Goal: Obtain resource: Download file/media

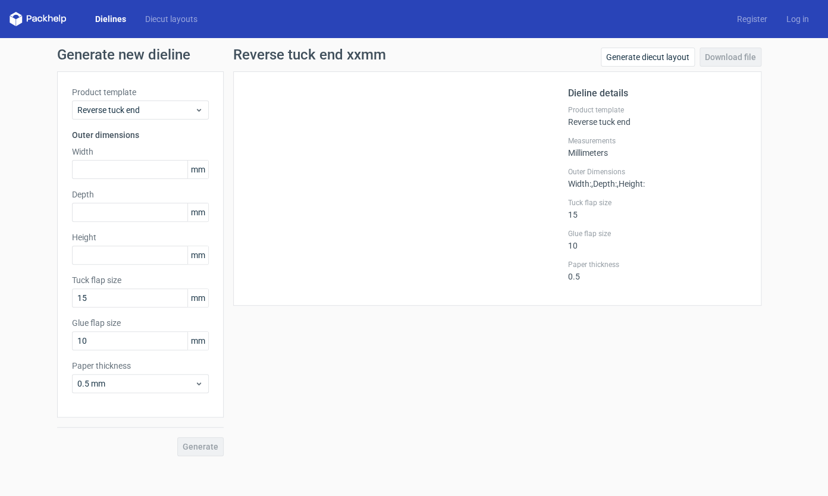
click at [99, 23] on link "Dielines" at bounding box center [111, 19] width 50 height 12
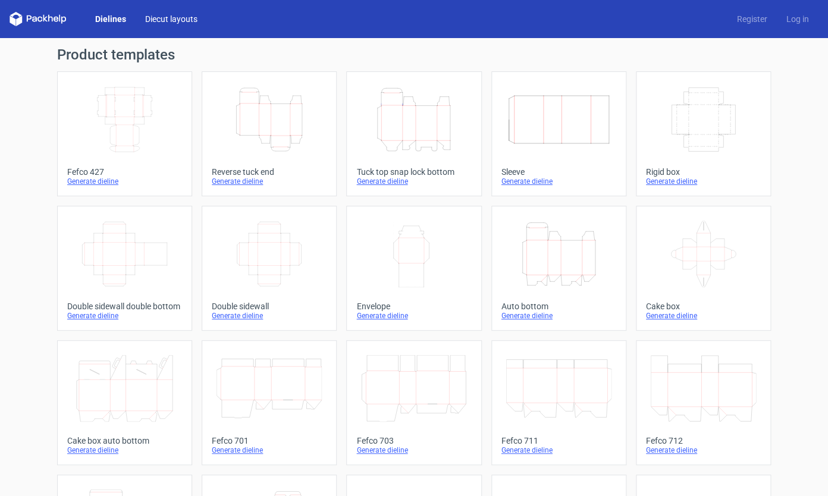
click at [162, 21] on link "Diecut layouts" at bounding box center [171, 19] width 71 height 12
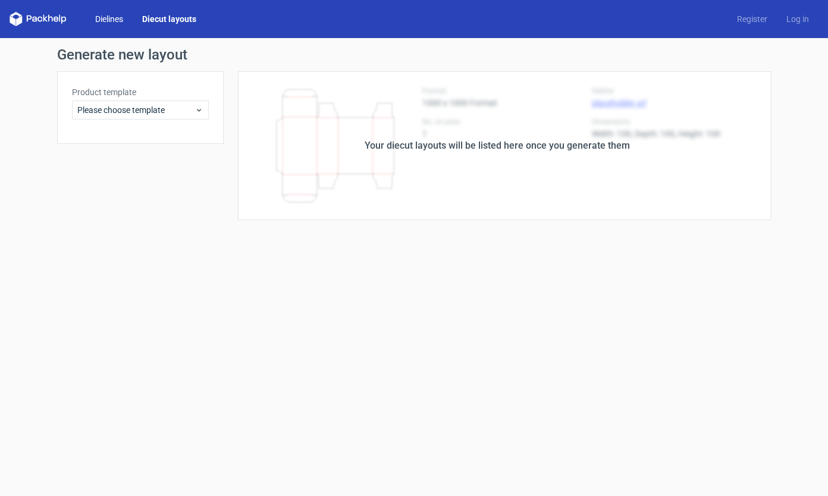
click at [112, 21] on link "Dielines" at bounding box center [109, 19] width 47 height 12
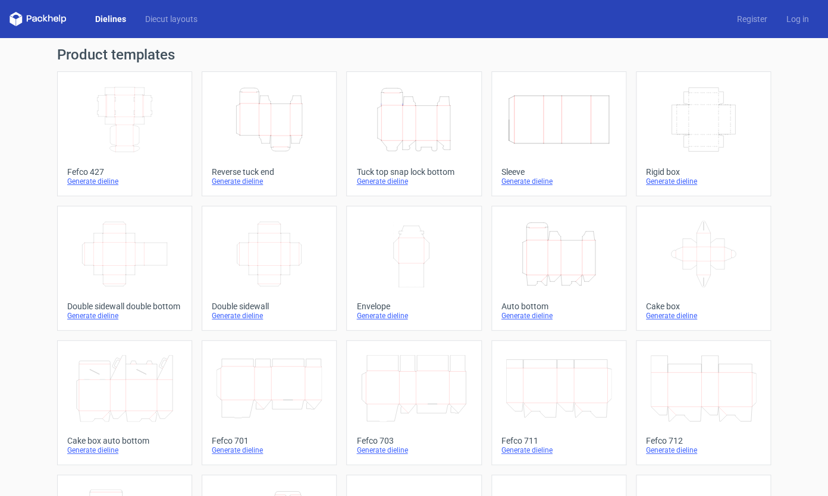
click at [409, 118] on icon "Height Depth Width" at bounding box center [413, 119] width 105 height 67
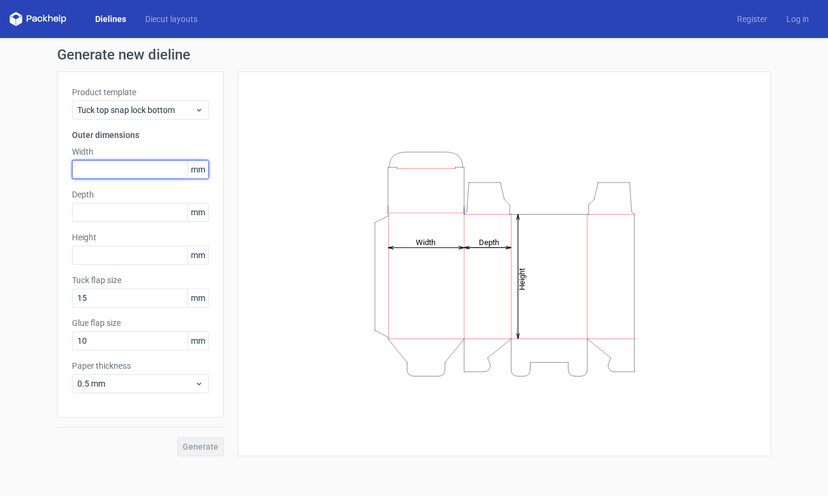
click at [103, 170] on input "text" at bounding box center [140, 169] width 137 height 19
type input "152"
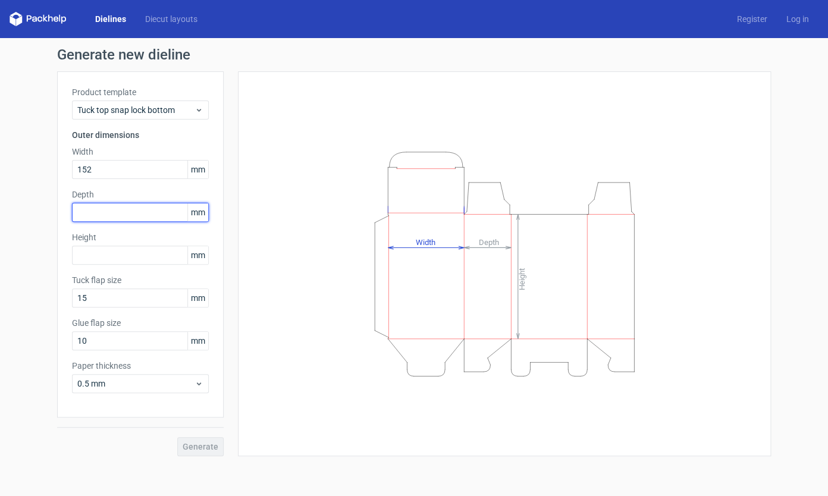
click at [102, 216] on input "text" at bounding box center [140, 212] width 137 height 19
click at [72, 207] on input "80" at bounding box center [140, 212] width 137 height 19
type input "152"
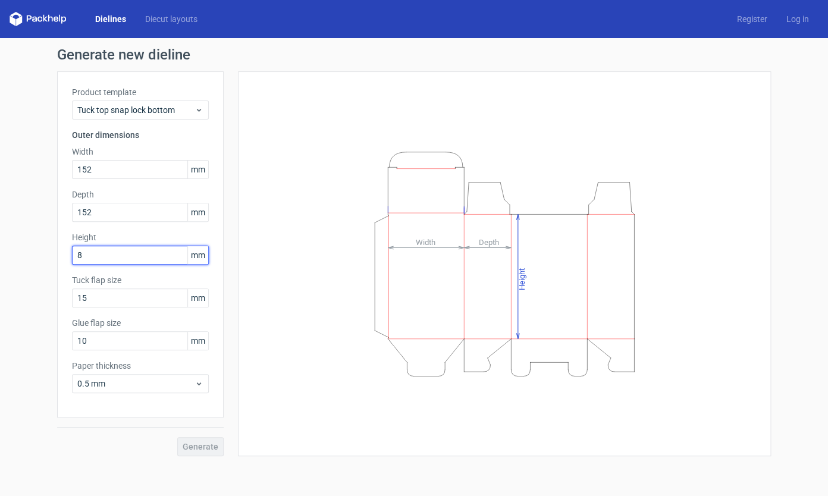
type input "80"
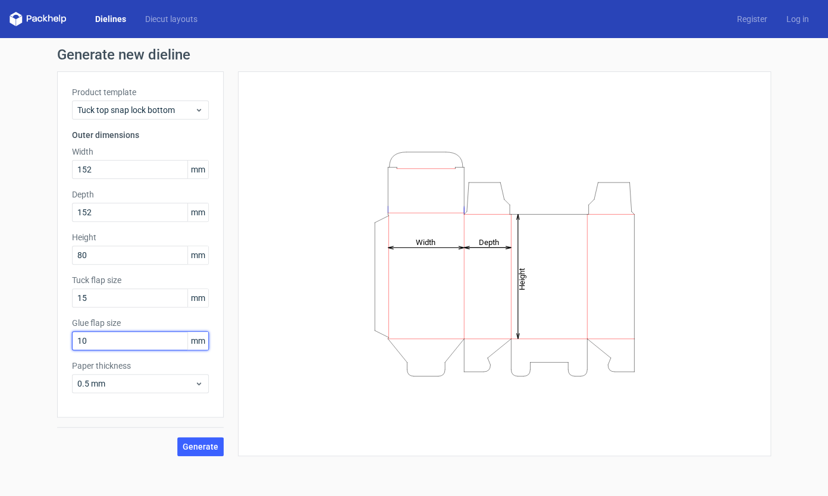
drag, startPoint x: 94, startPoint y: 339, endPoint x: 45, endPoint y: 336, distance: 49.5
click at [72, 336] on input "10" at bounding box center [140, 340] width 137 height 19
type input "15"
click at [173, 373] on div "Paper thickness 0.5 mm" at bounding box center [140, 376] width 137 height 33
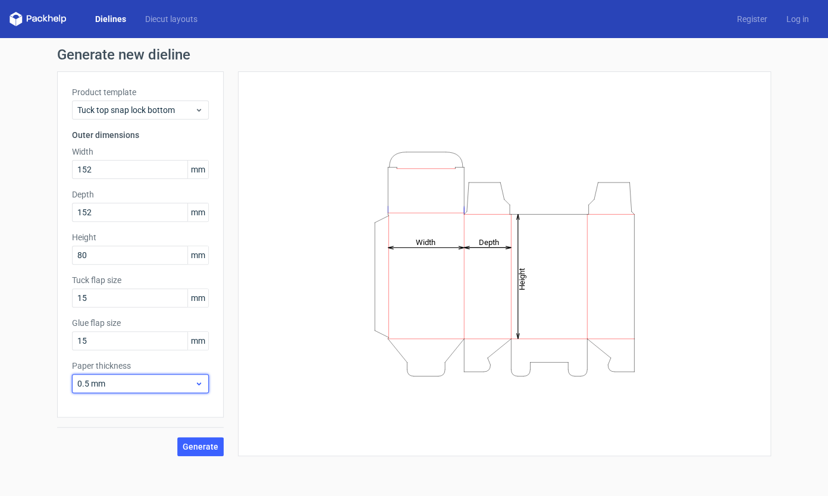
click at [160, 383] on span "0.5 mm" at bounding box center [135, 384] width 117 height 12
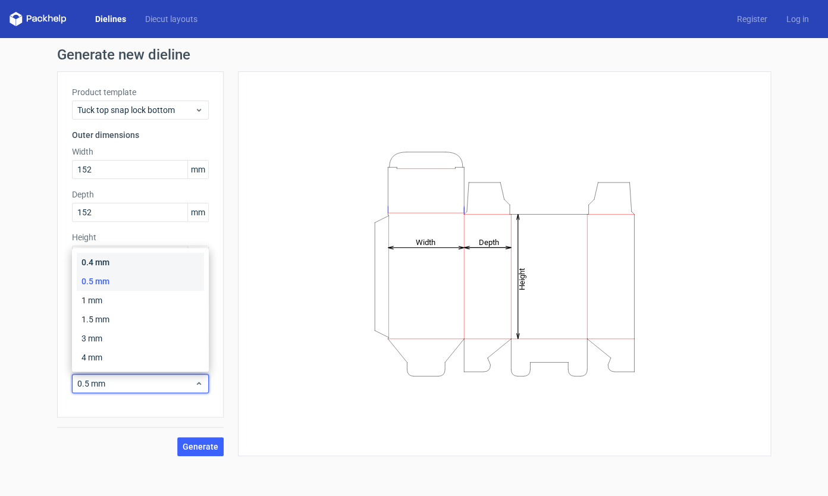
click at [118, 255] on div "0.4 mm" at bounding box center [140, 262] width 127 height 19
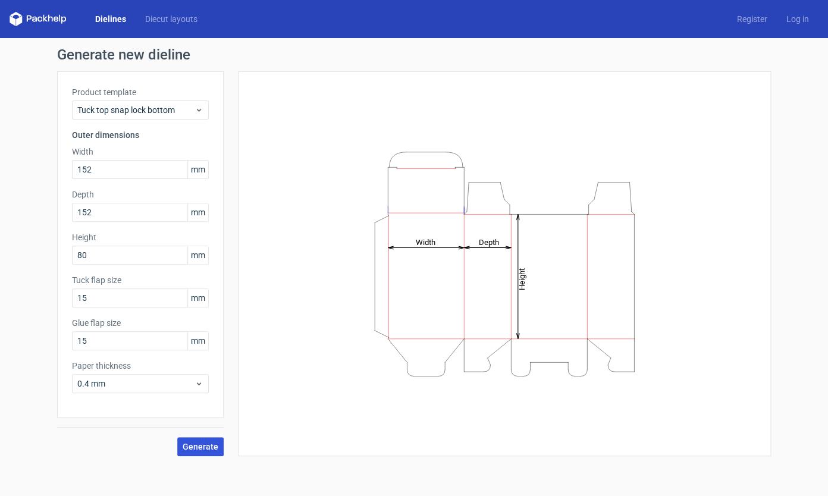
click at [210, 446] on span "Generate" at bounding box center [201, 446] width 36 height 8
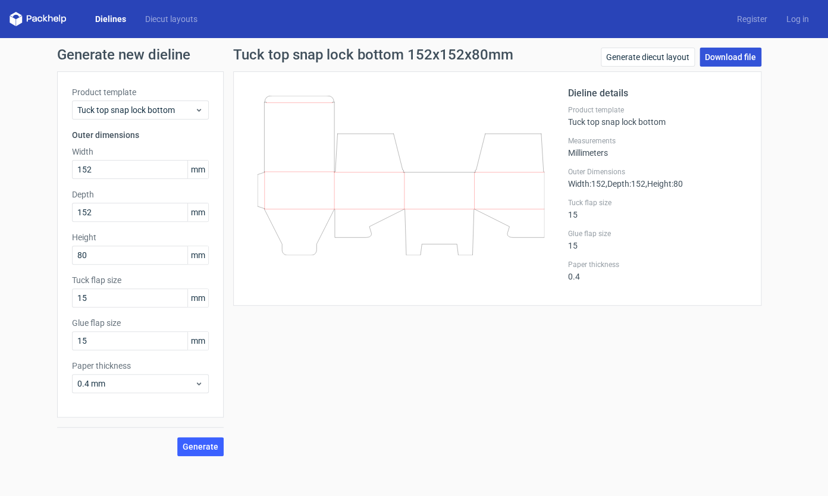
click at [726, 57] on link "Download file" at bounding box center [730, 57] width 62 height 19
